Goal: Navigation & Orientation: Find specific page/section

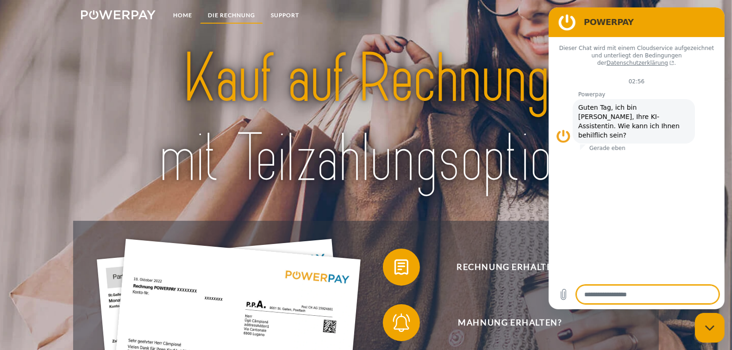
click at [213, 17] on link "DIE RECHNUNG" at bounding box center [231, 15] width 63 height 17
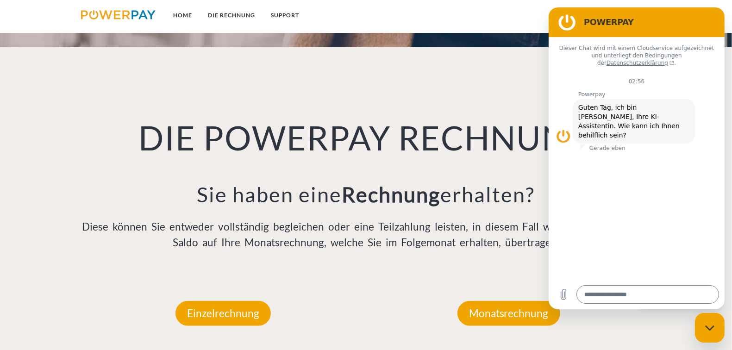
scroll to position [657, 0]
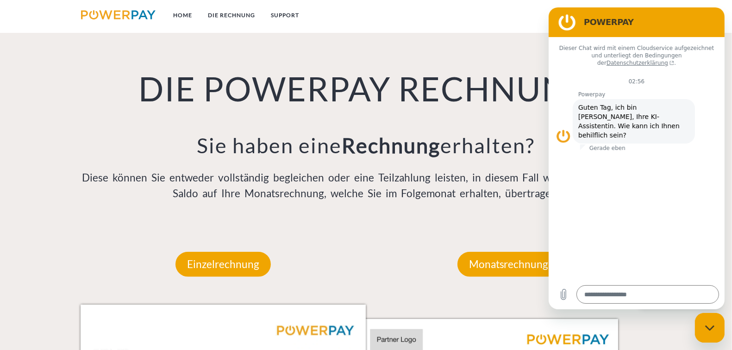
click at [713, 330] on icon "Messaging-Fenster schließen" at bounding box center [710, 328] width 10 height 6
type textarea "*"
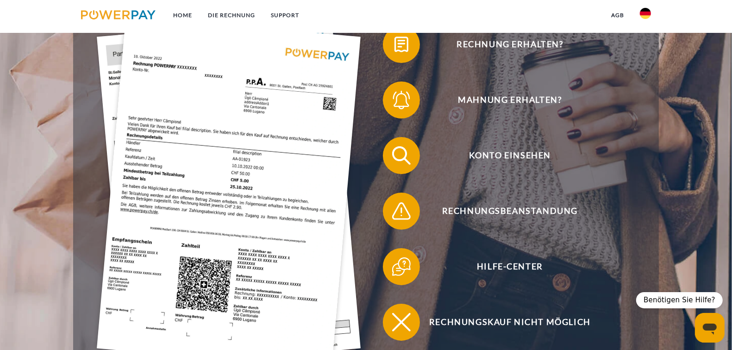
scroll to position [194, 0]
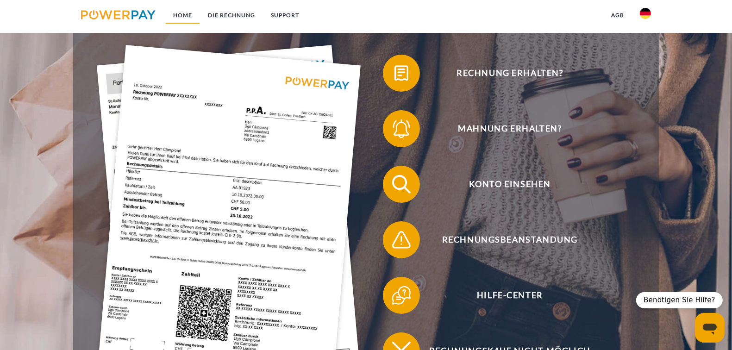
click at [184, 13] on link "Home" at bounding box center [182, 15] width 35 height 17
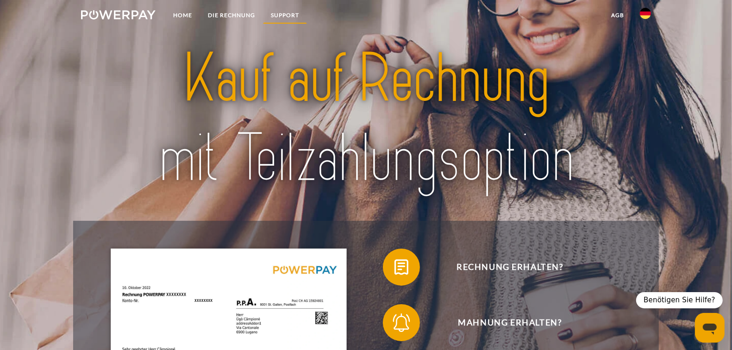
click at [297, 14] on link "SUPPORT" at bounding box center [285, 15] width 44 height 17
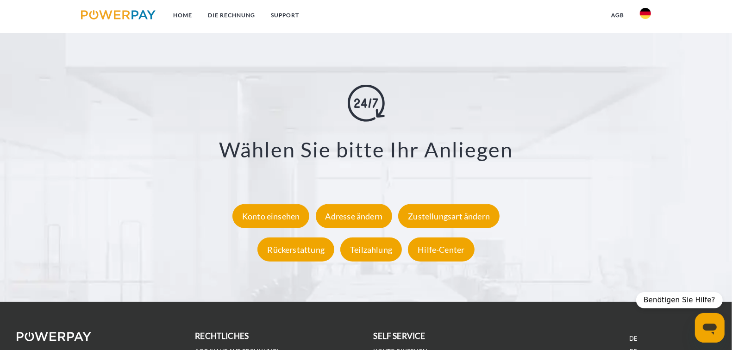
scroll to position [1670, 0]
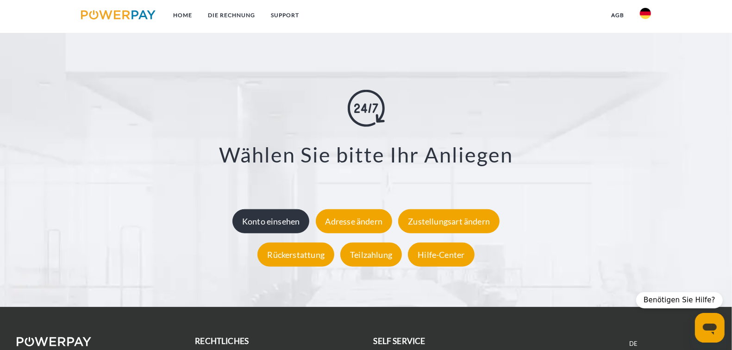
click at [277, 223] on div "Konto einsehen" at bounding box center [270, 221] width 77 height 24
